Goal: Find specific page/section: Find specific page/section

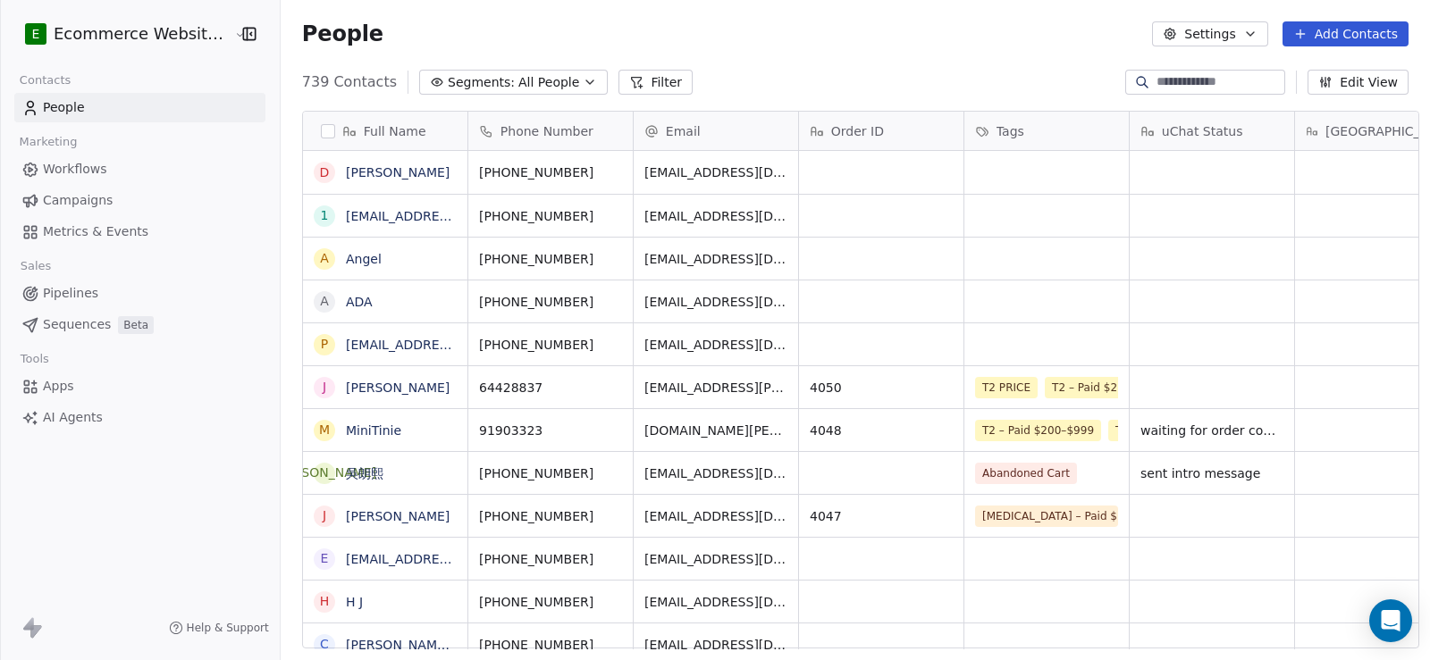
scroll to position [14, 14]
click at [1147, 69] on div "739 Contacts Segments: All People Filter Edit View" at bounding box center [855, 82] width 1149 height 29
click at [1162, 83] on input at bounding box center [1218, 82] width 125 height 18
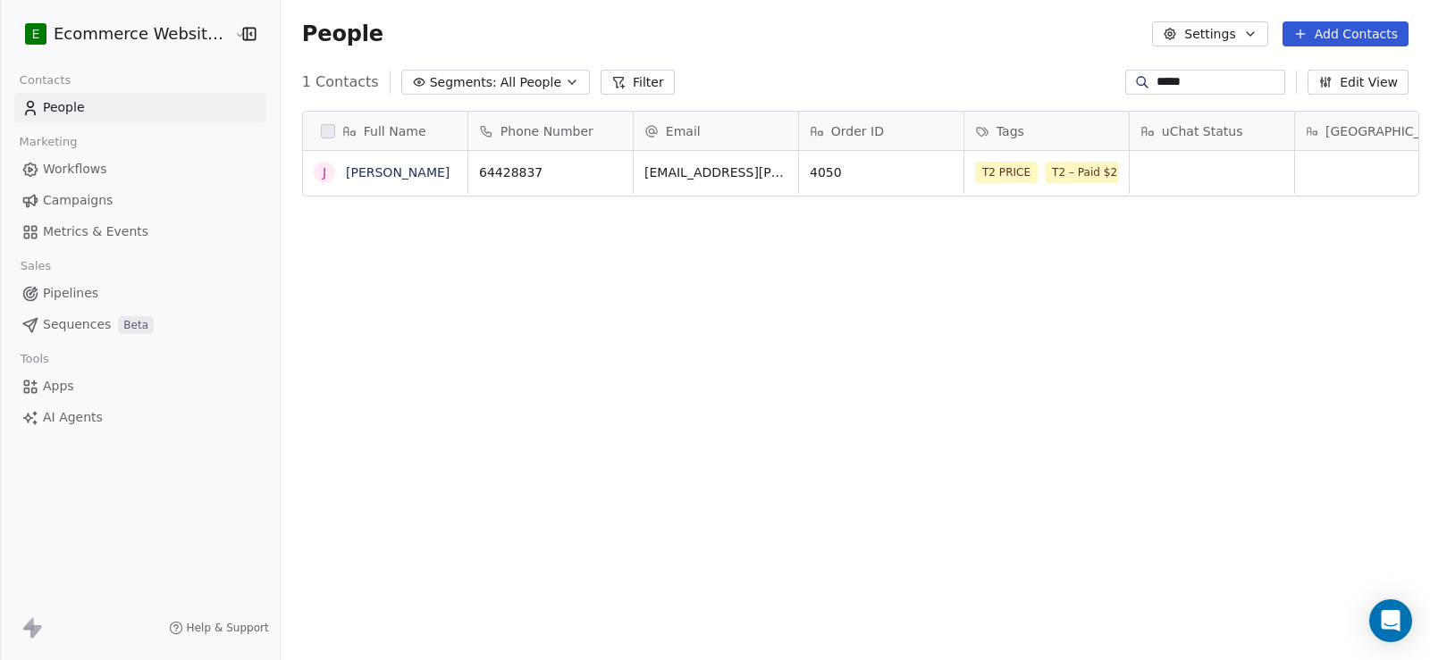
scroll to position [568, 1147]
type input "*****"
click at [868, 171] on button "grid" at bounding box center [878, 169] width 21 height 21
click at [607, 167] on icon "grid" at bounding box center [611, 171] width 8 height 8
click at [387, 175] on link "[PERSON_NAME]" at bounding box center [398, 172] width 104 height 14
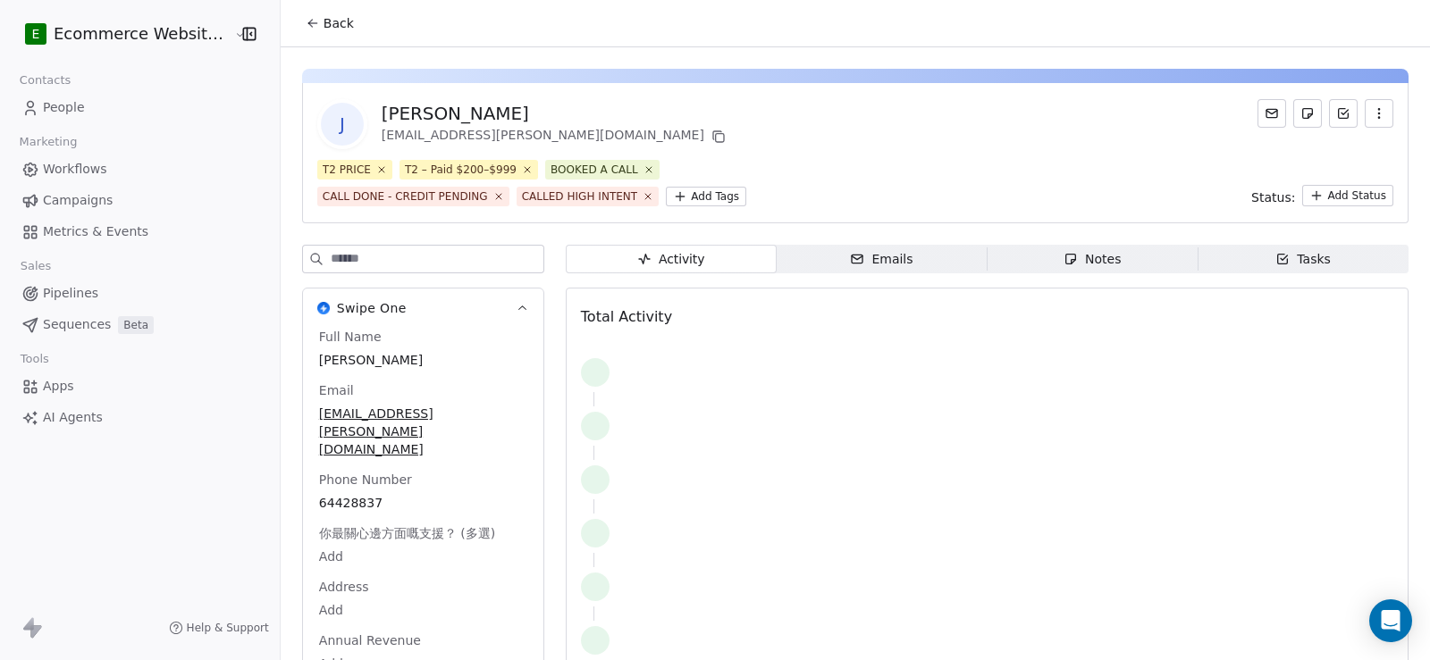
click at [1051, 219] on div "J [PERSON_NAME] [EMAIL_ADDRESS][PERSON_NAME][DOMAIN_NAME] T2 PRICE T2 – Paid $2…" at bounding box center [855, 153] width 1106 height 140
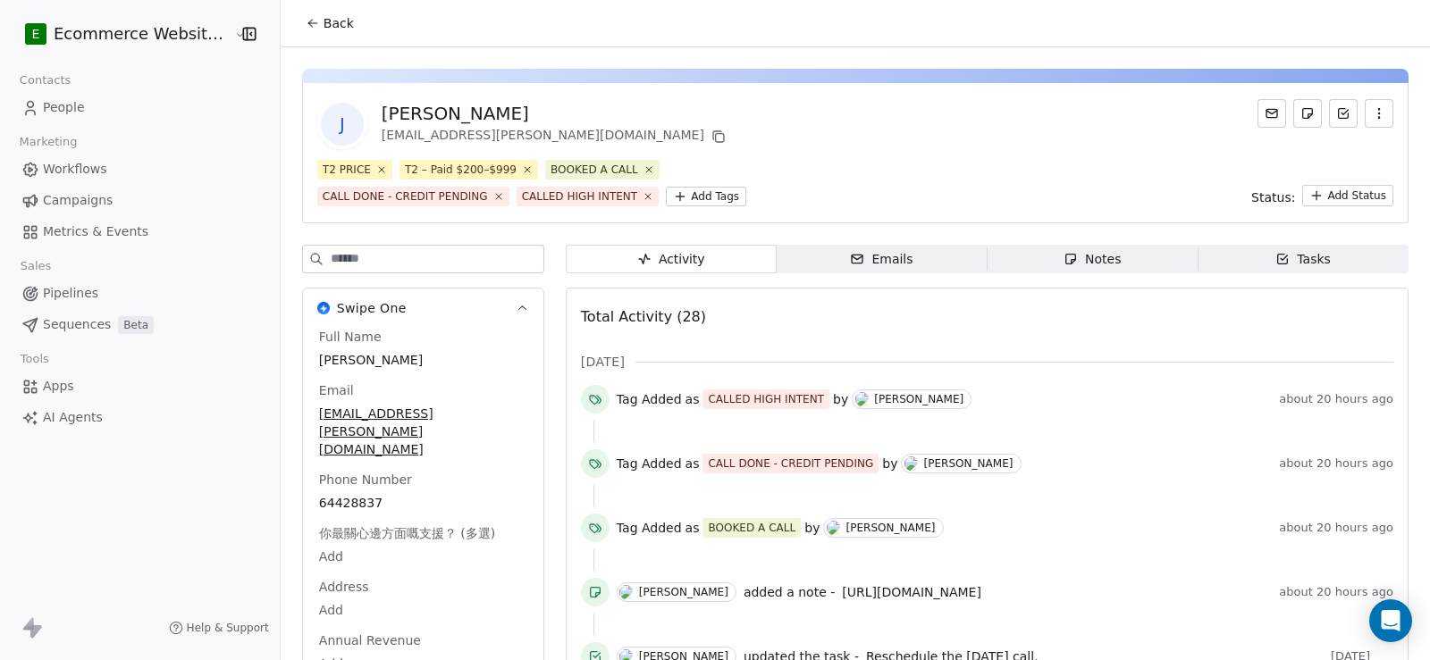
click at [1087, 263] on div "Notes" at bounding box center [1091, 259] width 57 height 19
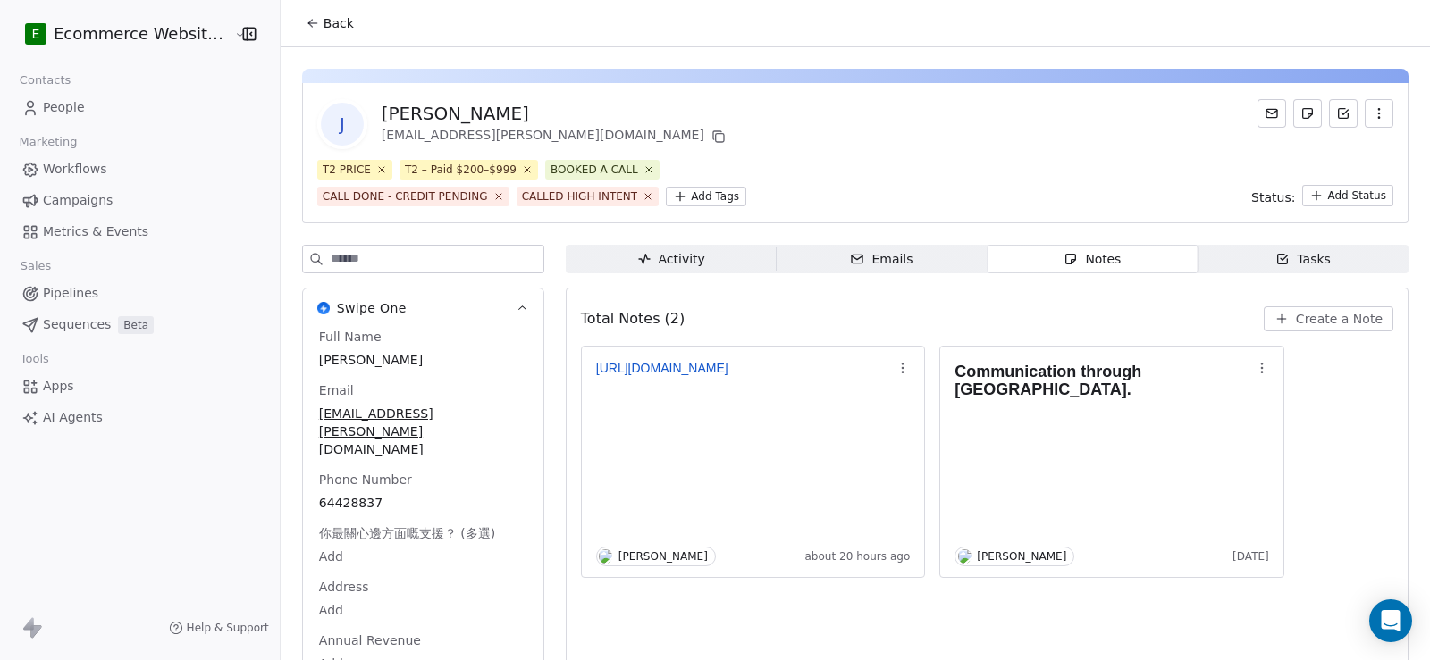
click at [335, 18] on span "Back" at bounding box center [338, 23] width 30 height 18
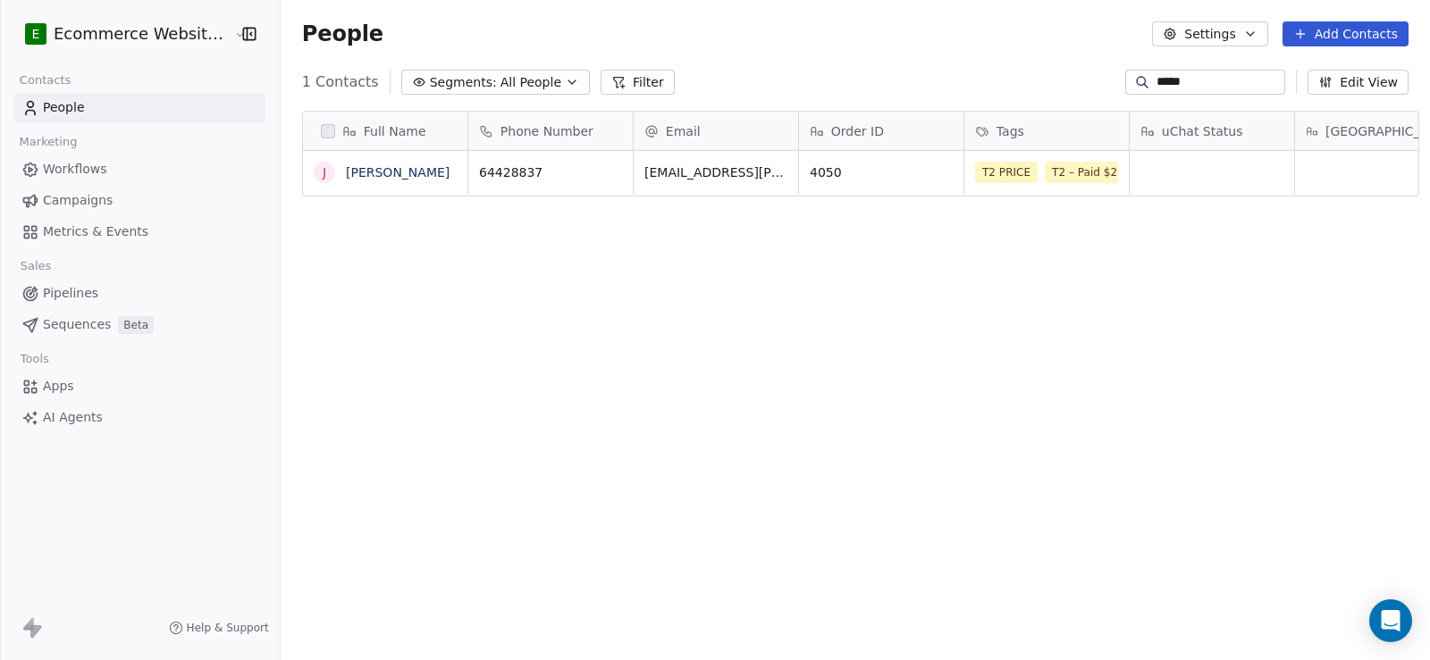
scroll to position [568, 1147]
